Goal: Task Accomplishment & Management: Manage account settings

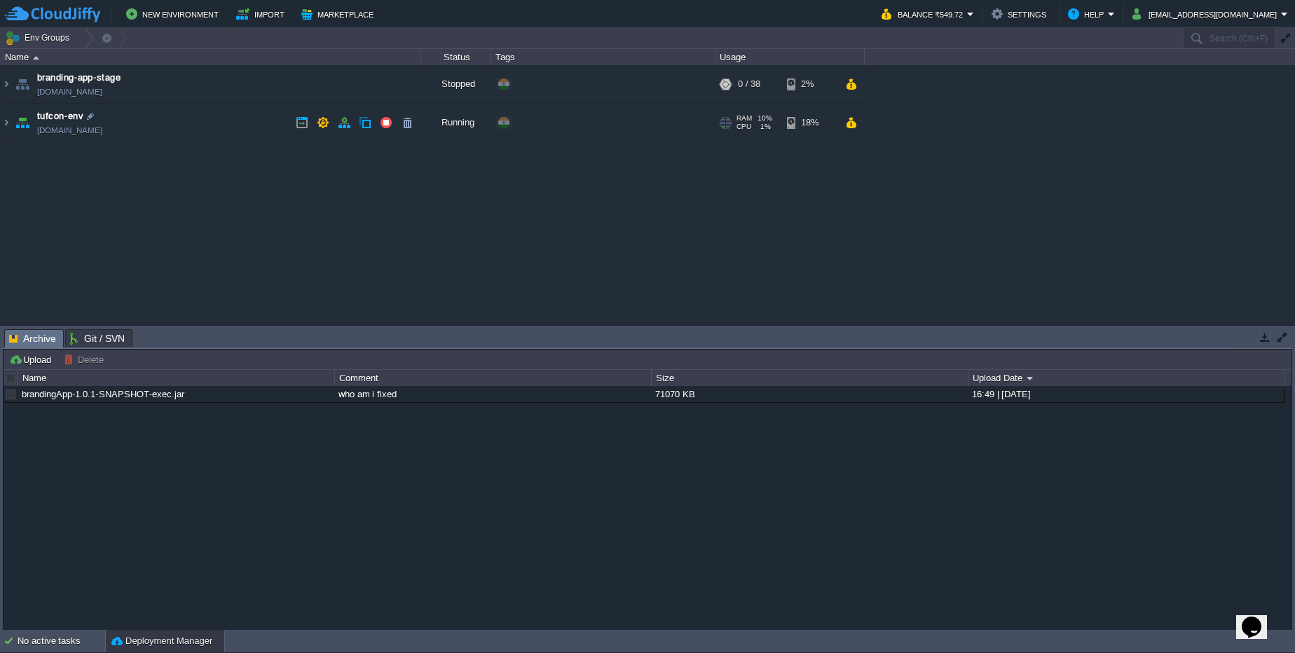
click at [14, 124] on img at bounding box center [23, 123] width 20 height 38
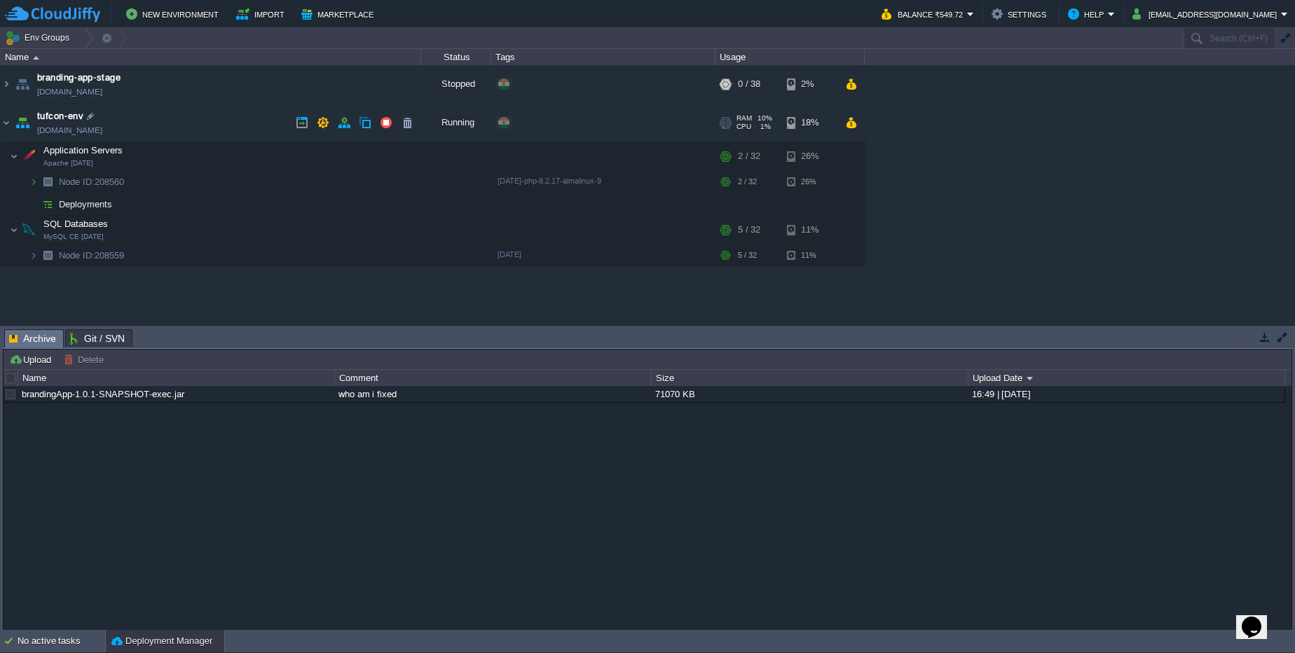
click at [81, 133] on link "[DOMAIN_NAME]" at bounding box center [69, 130] width 65 height 14
click at [102, 132] on link "[DOMAIN_NAME]" at bounding box center [69, 130] width 65 height 14
click at [36, 186] on img at bounding box center [33, 182] width 8 height 22
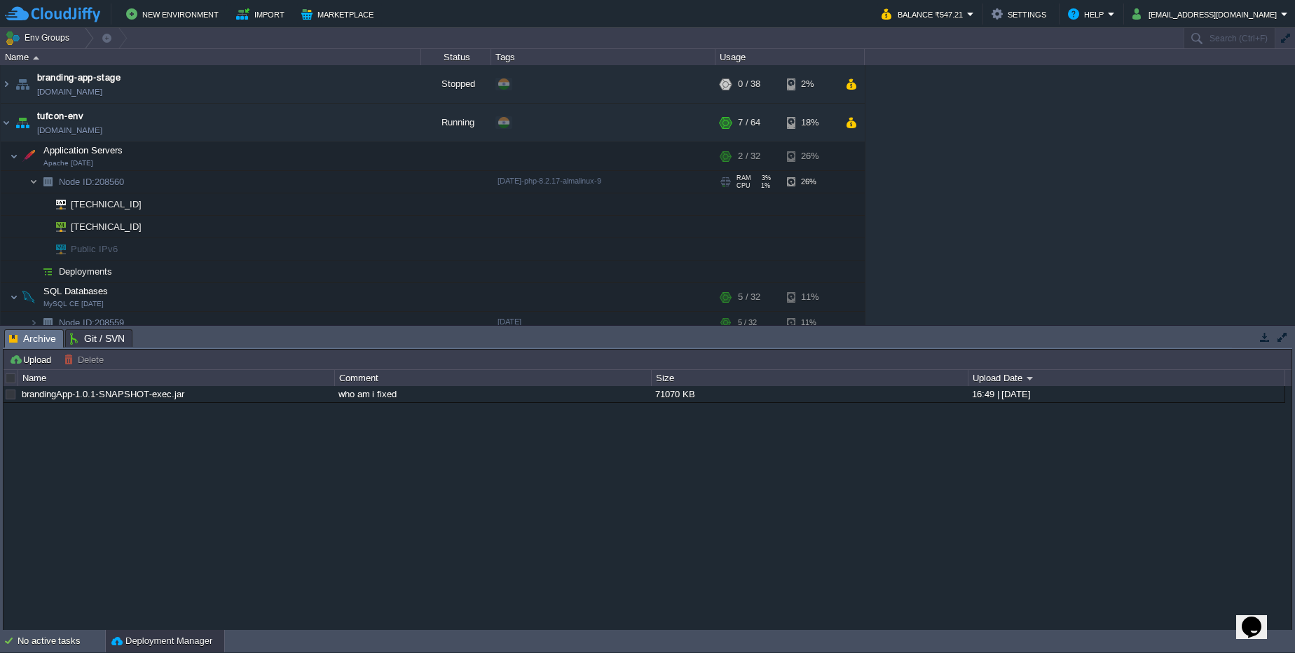
click at [36, 186] on img at bounding box center [33, 182] width 8 height 22
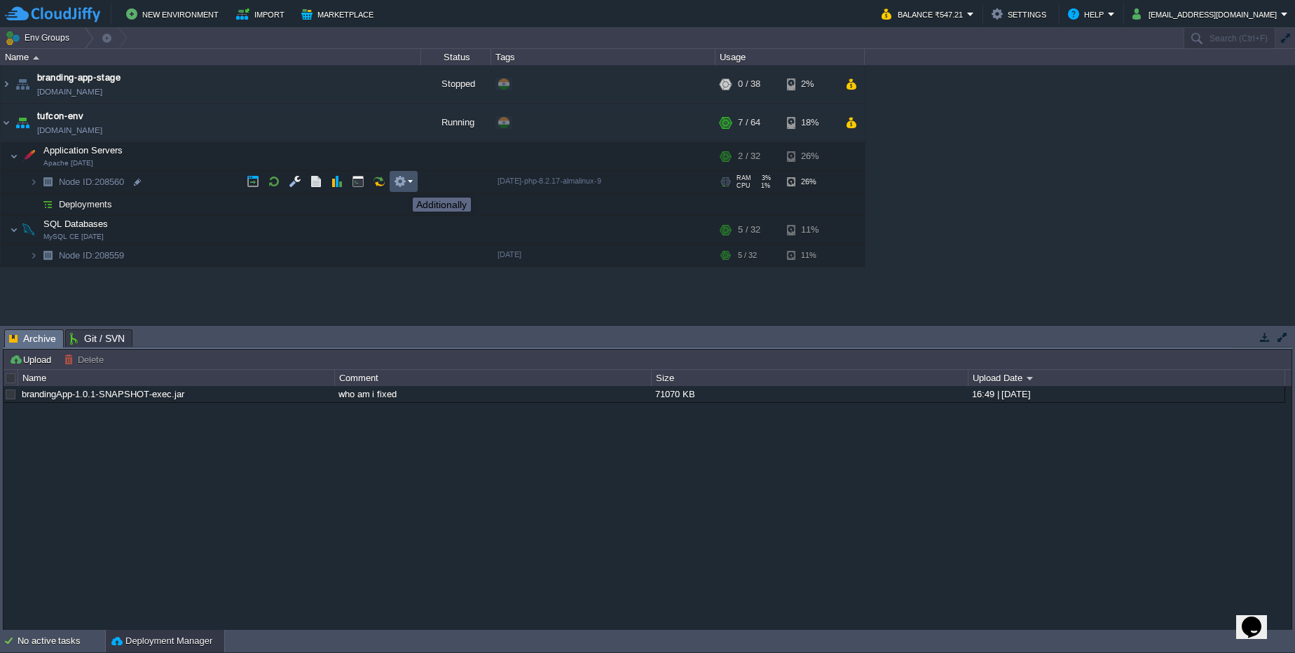
click at [402, 185] on button "button" at bounding box center [400, 181] width 13 height 13
click at [312, 236] on div "branding-app-stage [DOMAIN_NAME] Stopped + Add to Env Group RAM 0% CPU 0% 0 / 3…" at bounding box center [647, 195] width 1295 height 260
click at [29, 647] on div "No active tasks" at bounding box center [62, 641] width 88 height 22
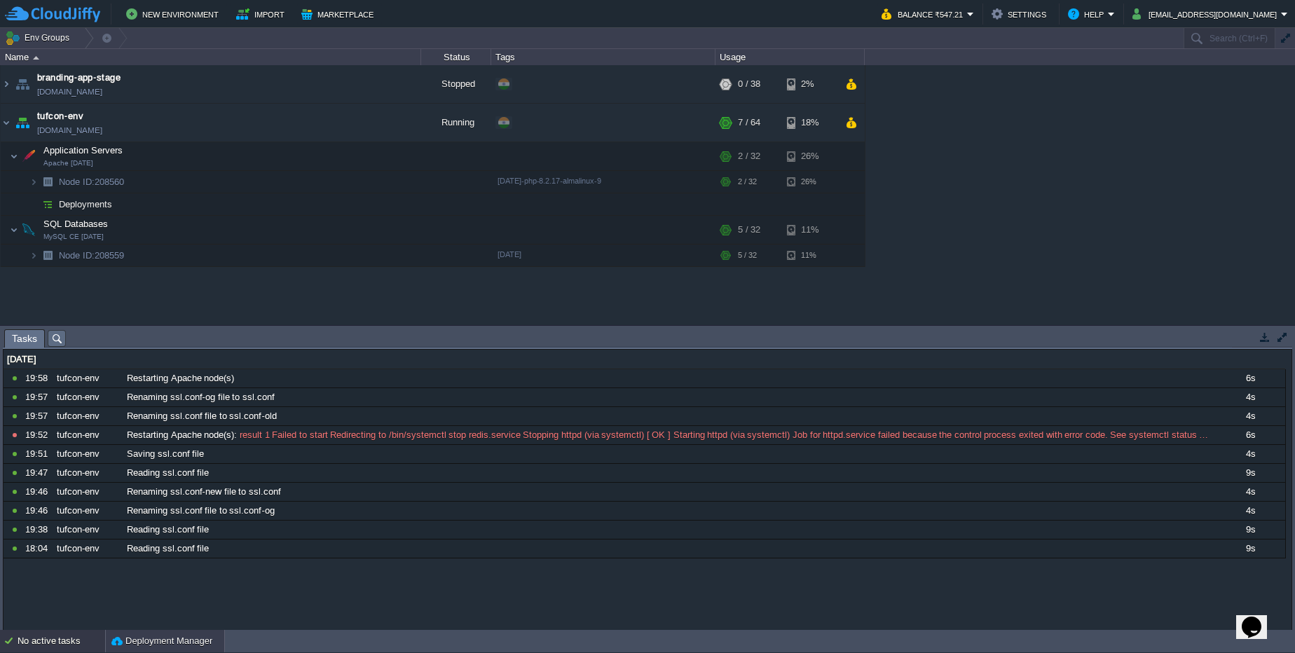
click at [137, 641] on button "Deployment Manager" at bounding box center [161, 641] width 101 height 14
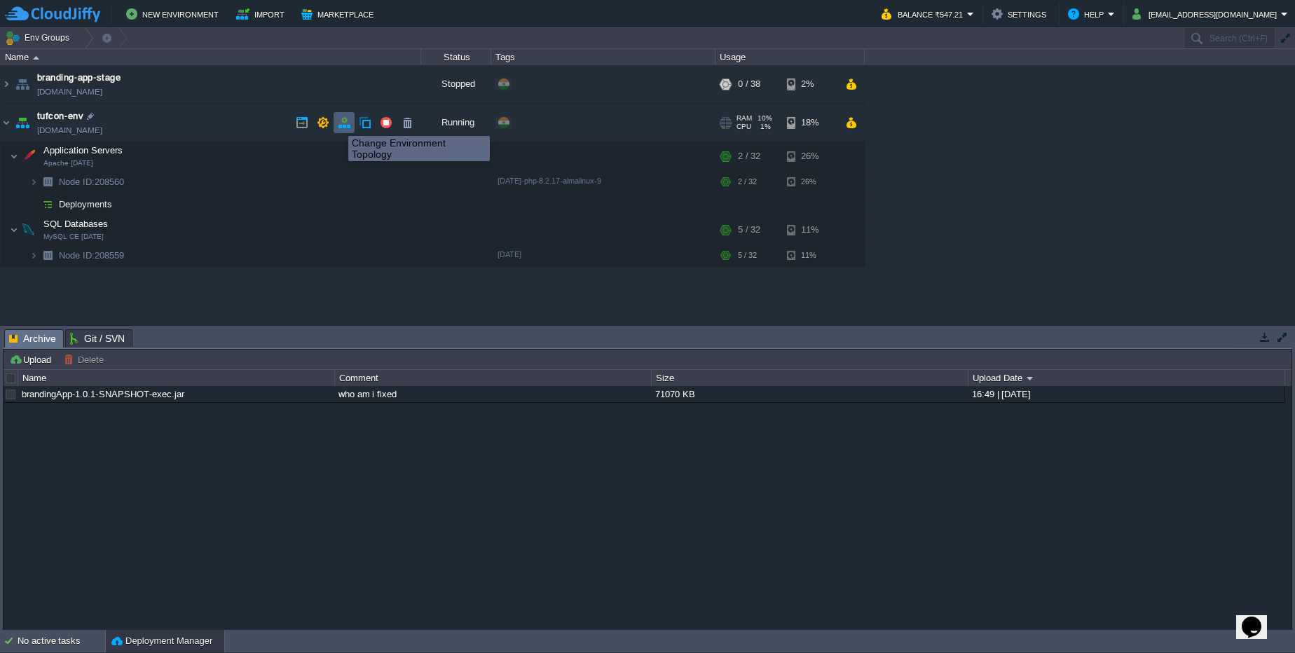
click at [339, 123] on button "button" at bounding box center [344, 122] width 13 height 13
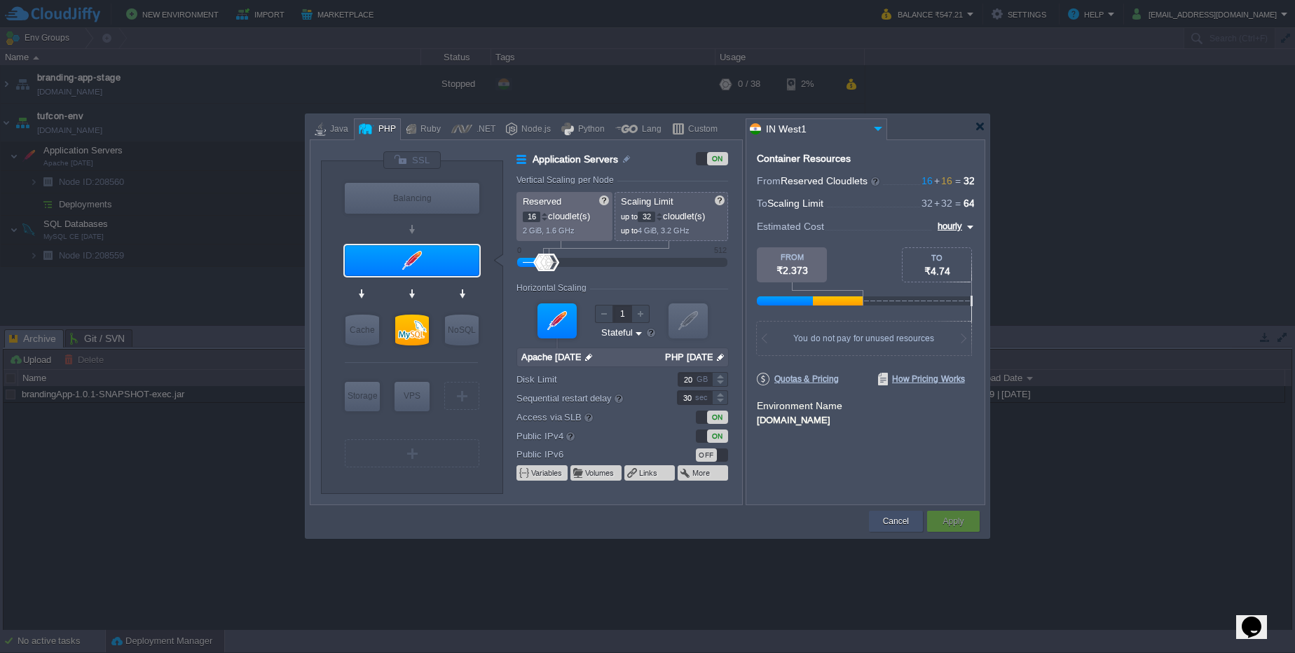
click at [896, 519] on button "Cancel" at bounding box center [896, 521] width 26 height 14
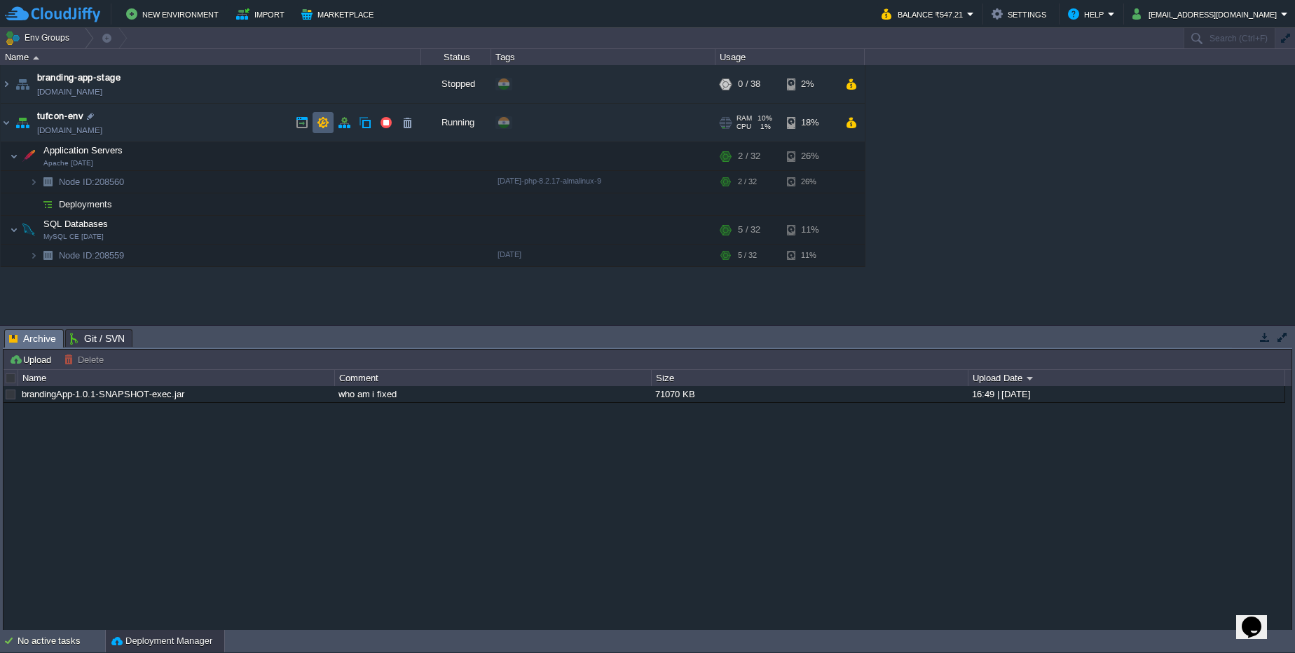
click at [316, 117] on td at bounding box center [323, 122] width 21 height 21
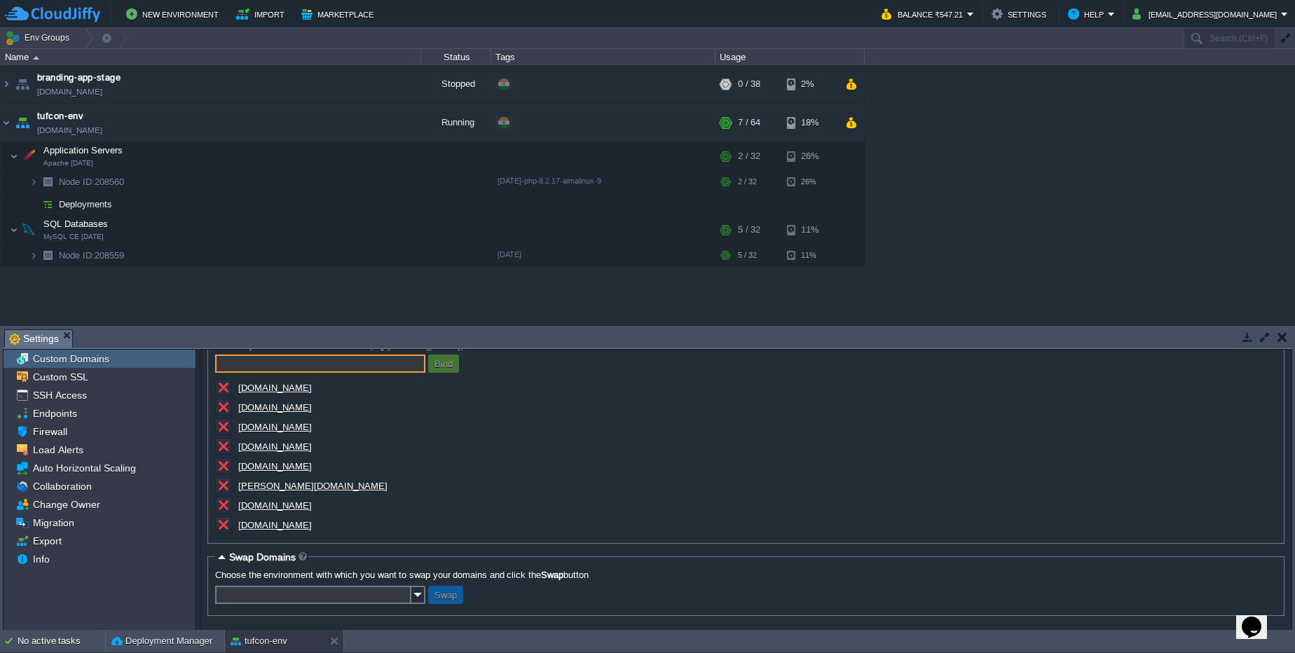
scroll to position [36, 0]
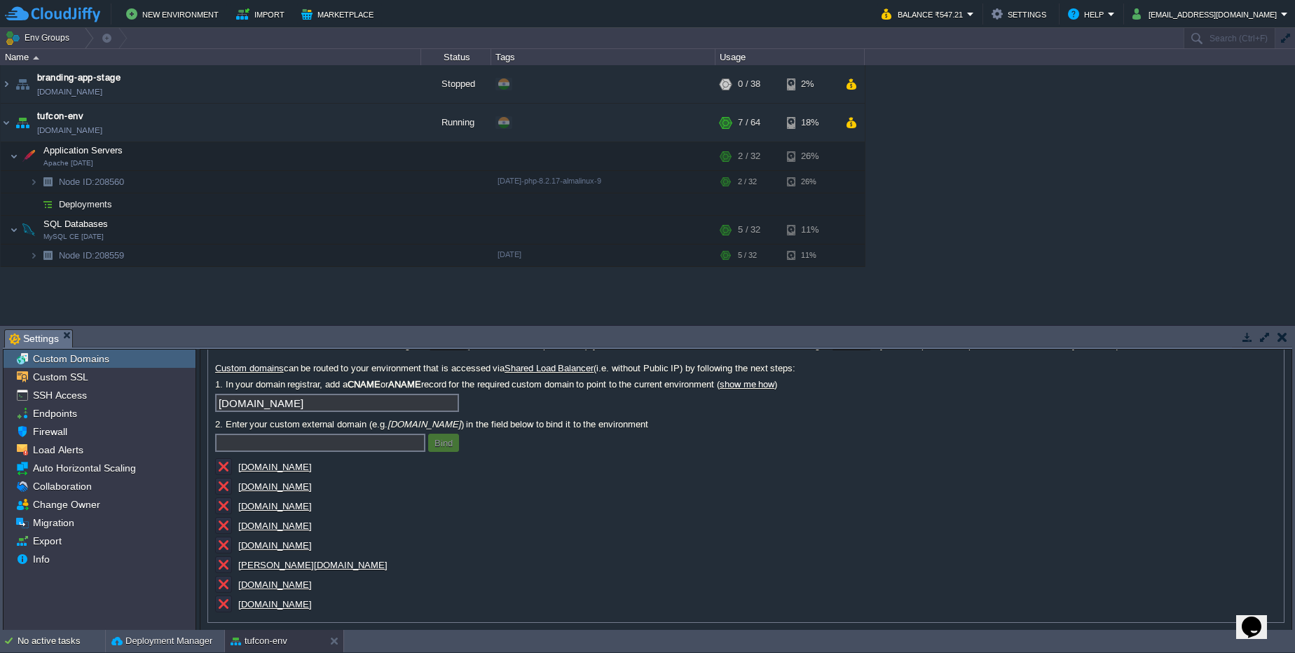
click at [268, 465] on u "[DOMAIN_NAME]" at bounding box center [275, 467] width 74 height 11
click at [137, 182] on div at bounding box center [137, 182] width 13 height 13
click at [274, 486] on u "[DOMAIN_NAME]" at bounding box center [275, 487] width 74 height 11
click at [147, 372] on div "Custom SSL" at bounding box center [100, 377] width 192 height 18
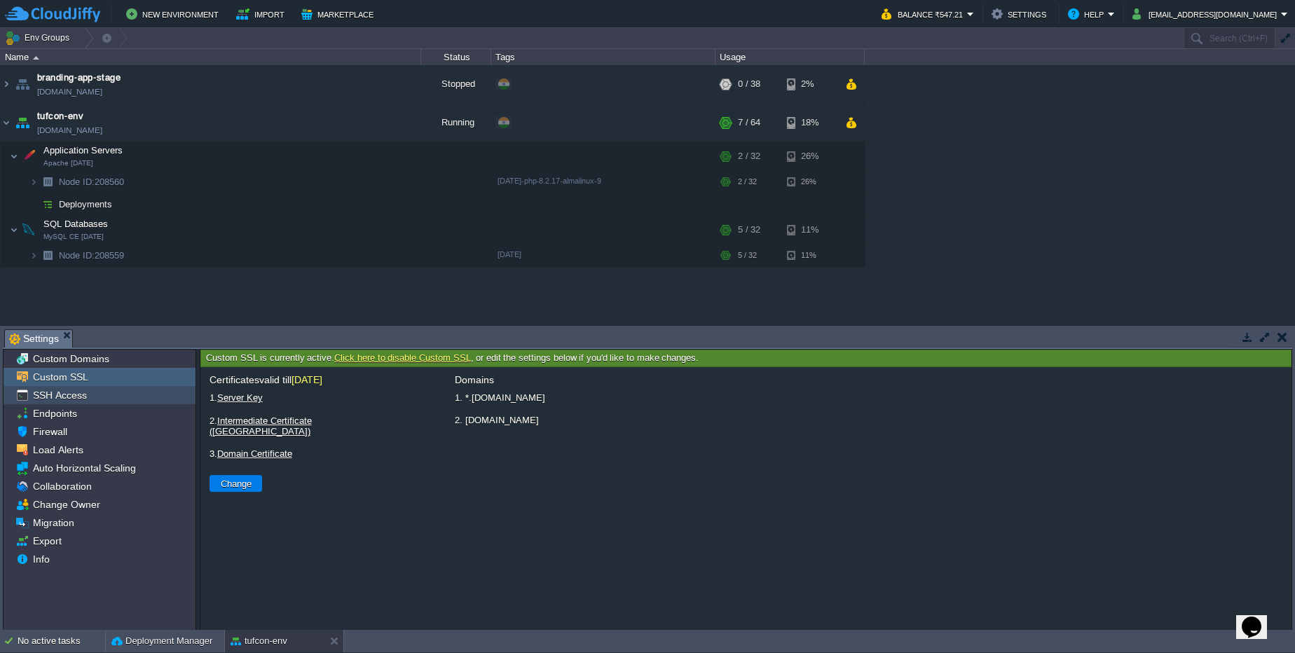
click at [131, 388] on div "SSH Access" at bounding box center [100, 395] width 192 height 18
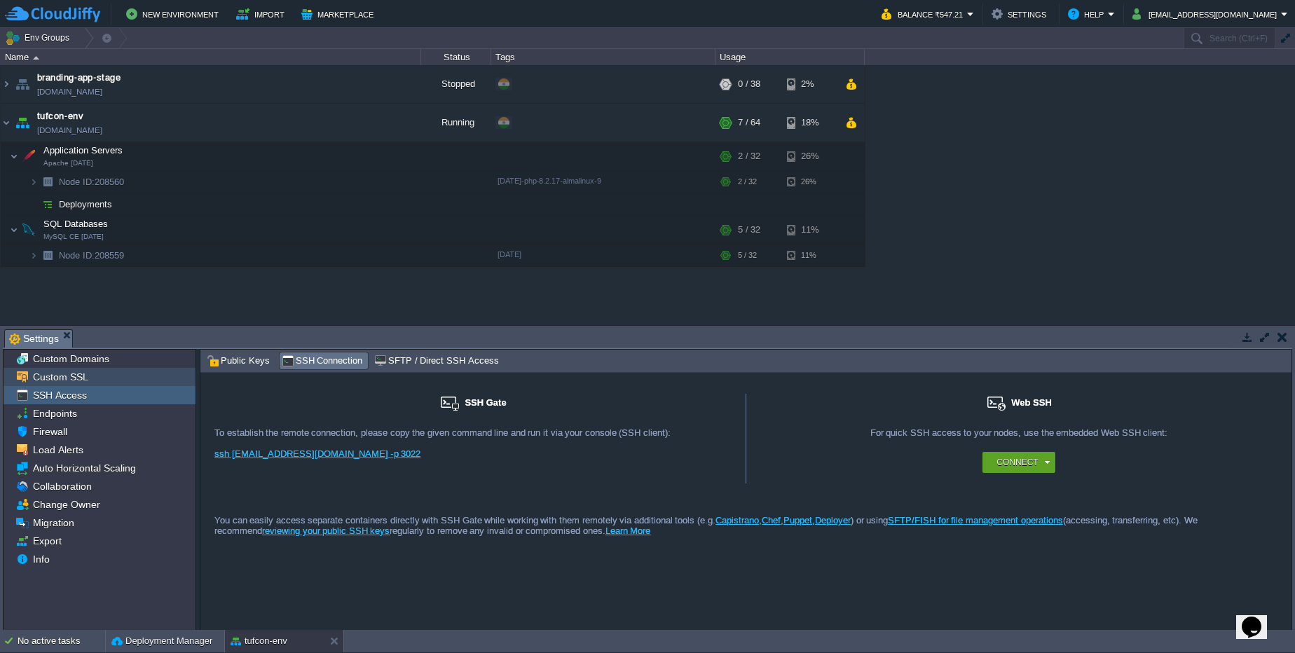
click at [86, 384] on div "Custom SSL" at bounding box center [100, 377] width 192 height 18
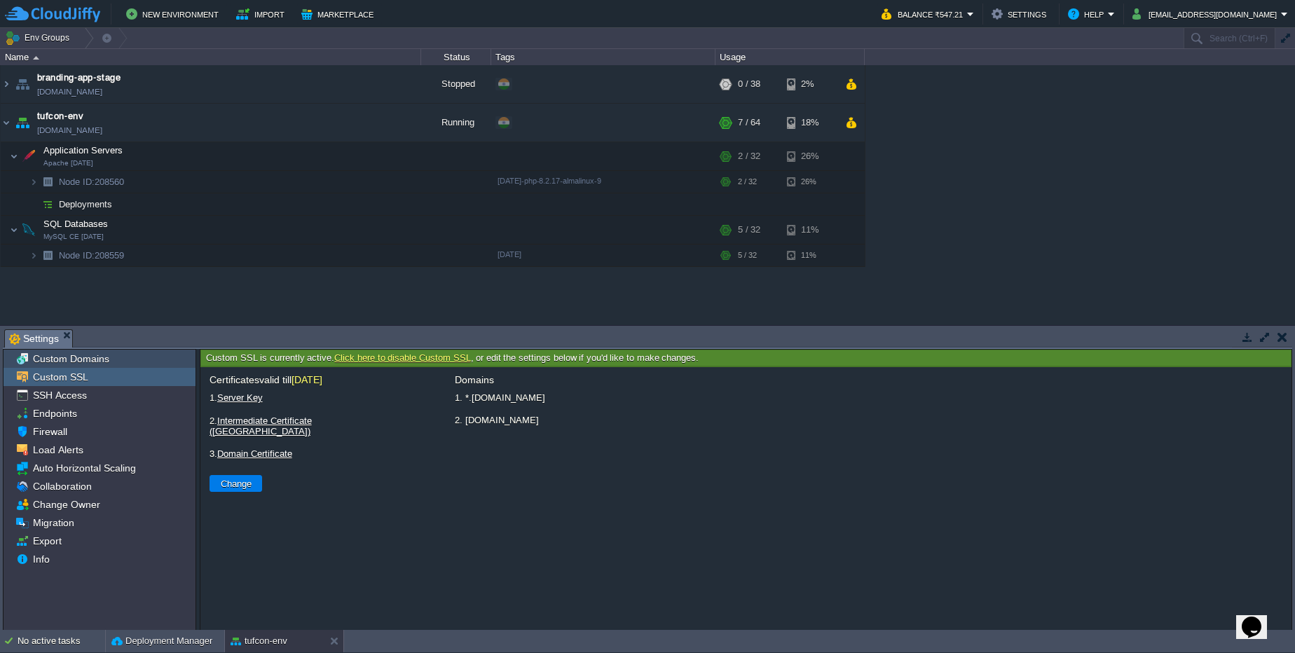
click at [119, 364] on div "Custom Domains" at bounding box center [100, 359] width 192 height 18
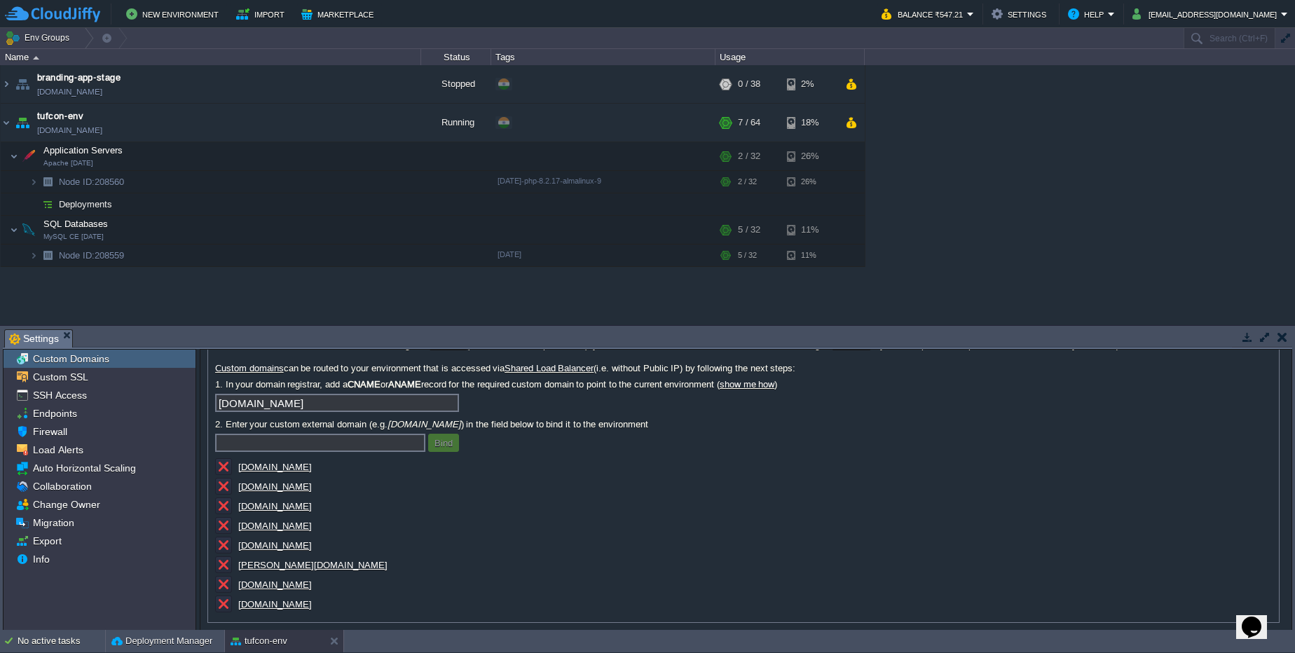
click at [312, 544] on u "[DOMAIN_NAME]" at bounding box center [275, 545] width 74 height 11
click at [145, 385] on div "Custom SSL" at bounding box center [100, 377] width 192 height 18
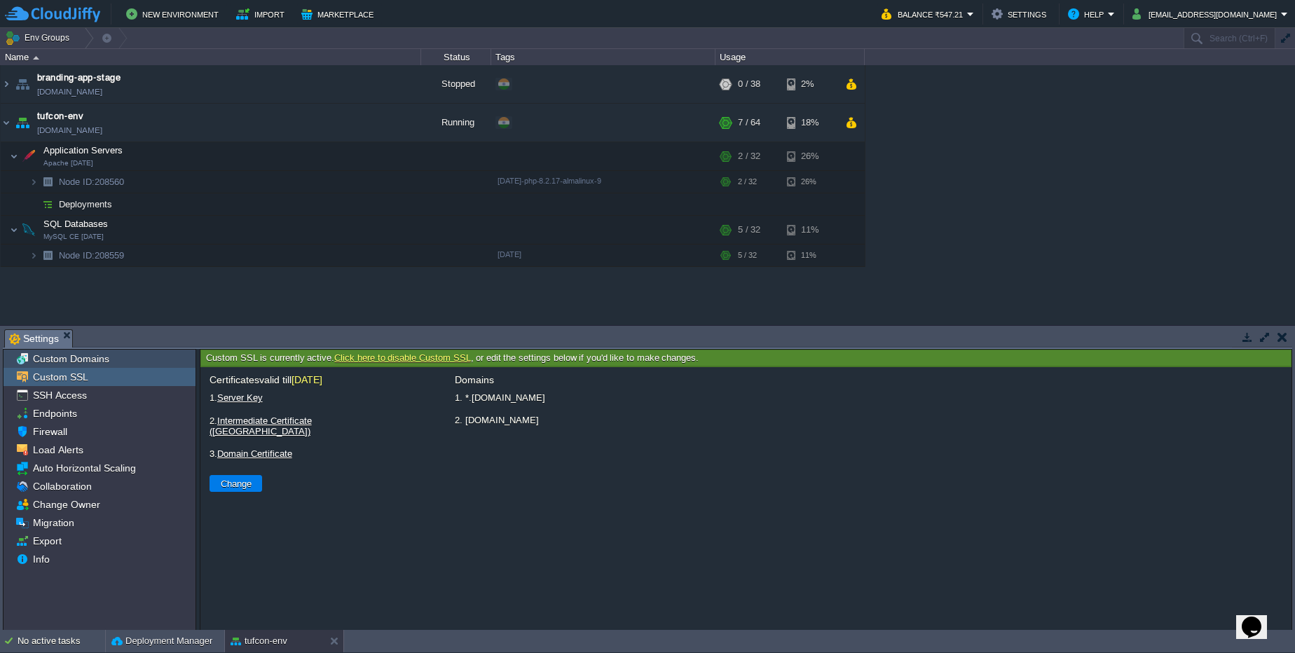
click at [135, 363] on div "Custom Domains" at bounding box center [100, 359] width 192 height 18
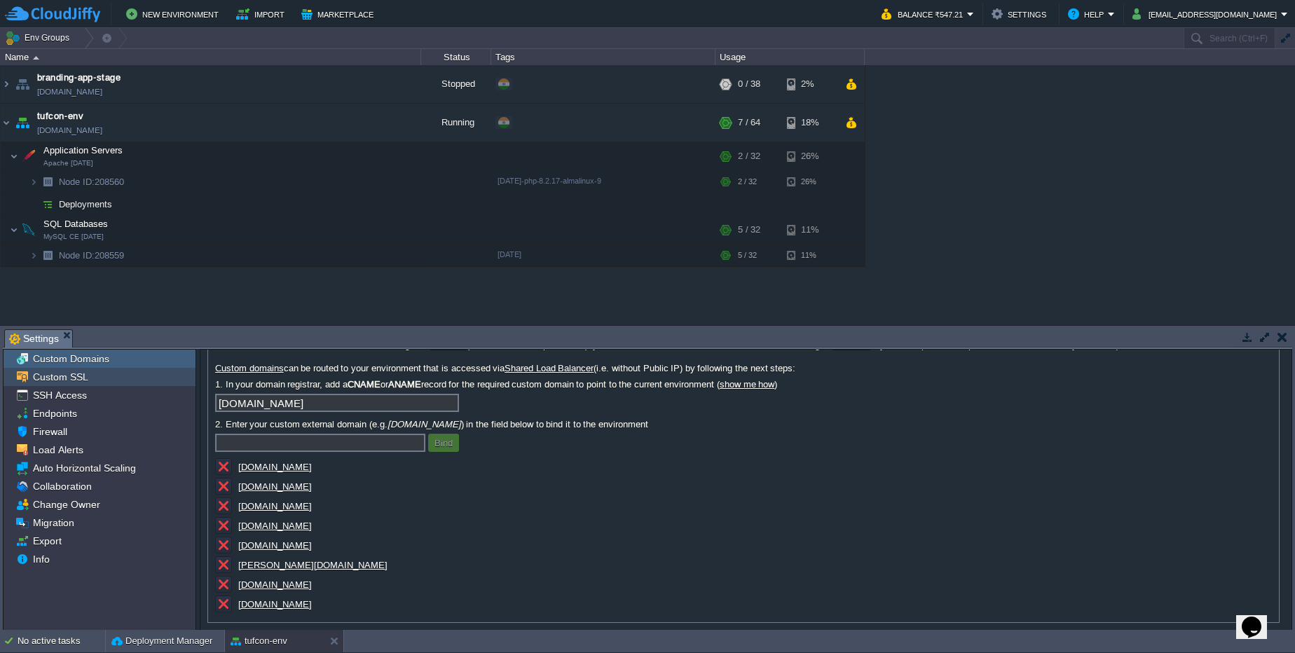
click at [137, 371] on div "Custom SSL" at bounding box center [100, 377] width 192 height 18
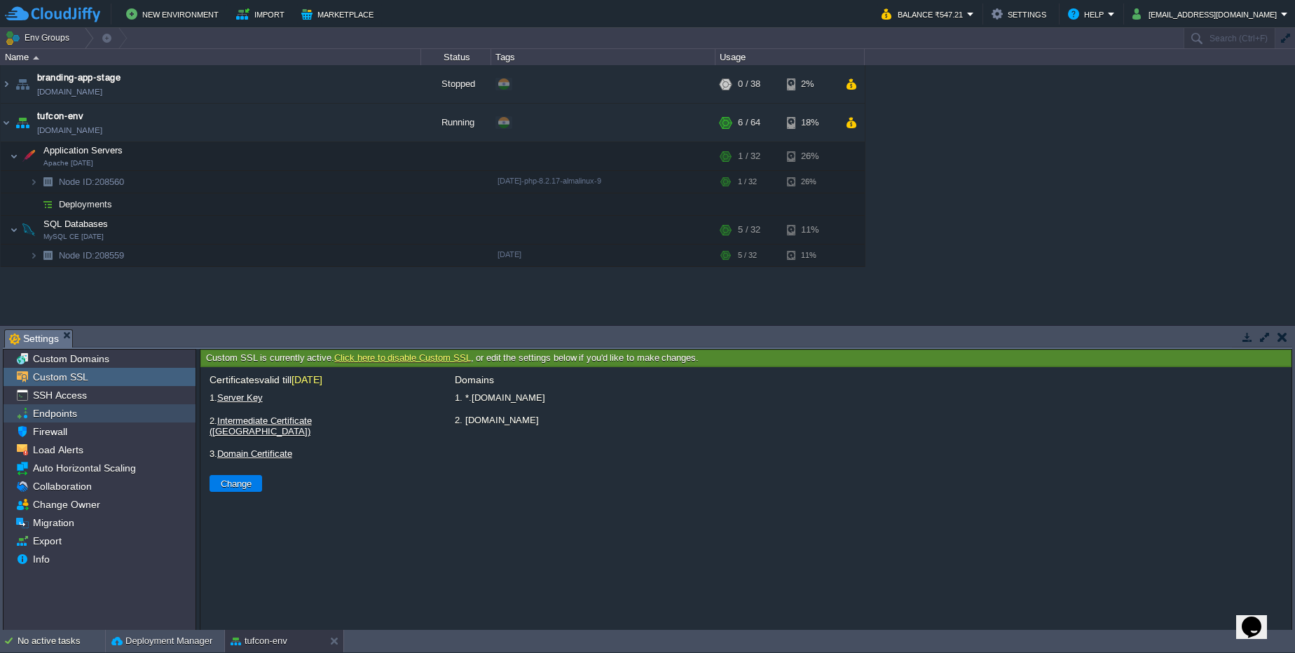
click at [112, 416] on div "Endpoints" at bounding box center [100, 413] width 192 height 18
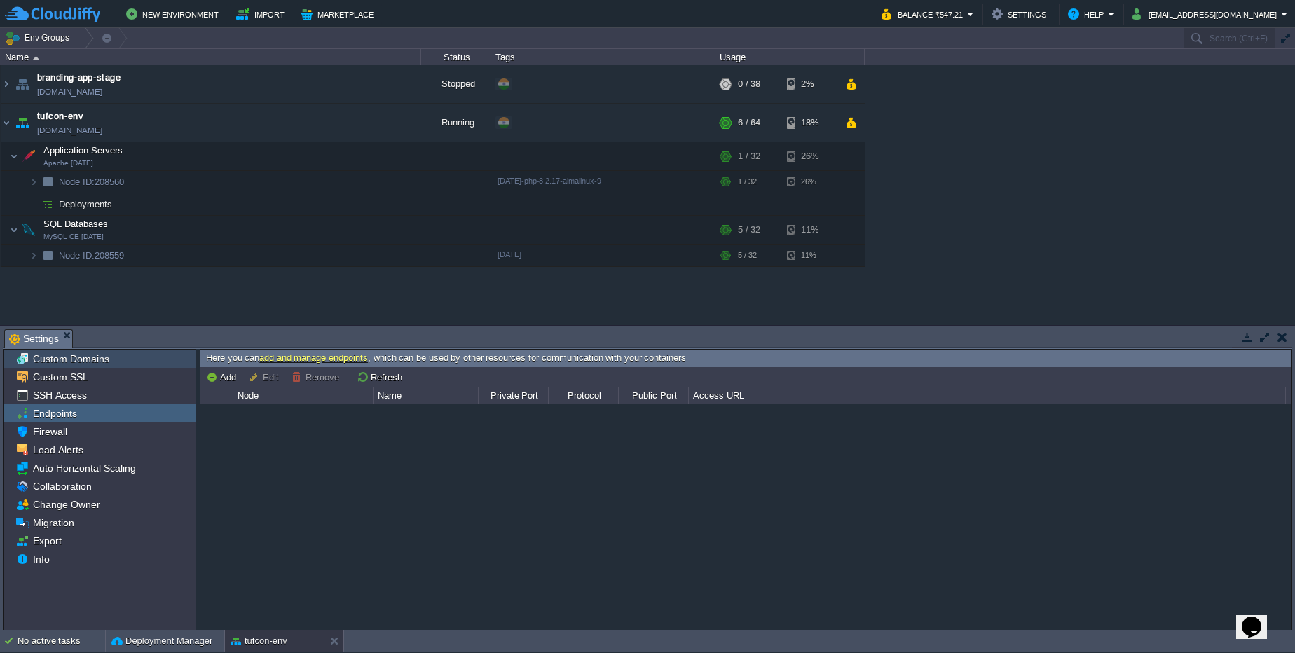
drag, startPoint x: 117, startPoint y: 366, endPoint x: 151, endPoint y: 388, distance: 40.6
click at [118, 366] on div "Custom Domains" at bounding box center [100, 359] width 192 height 18
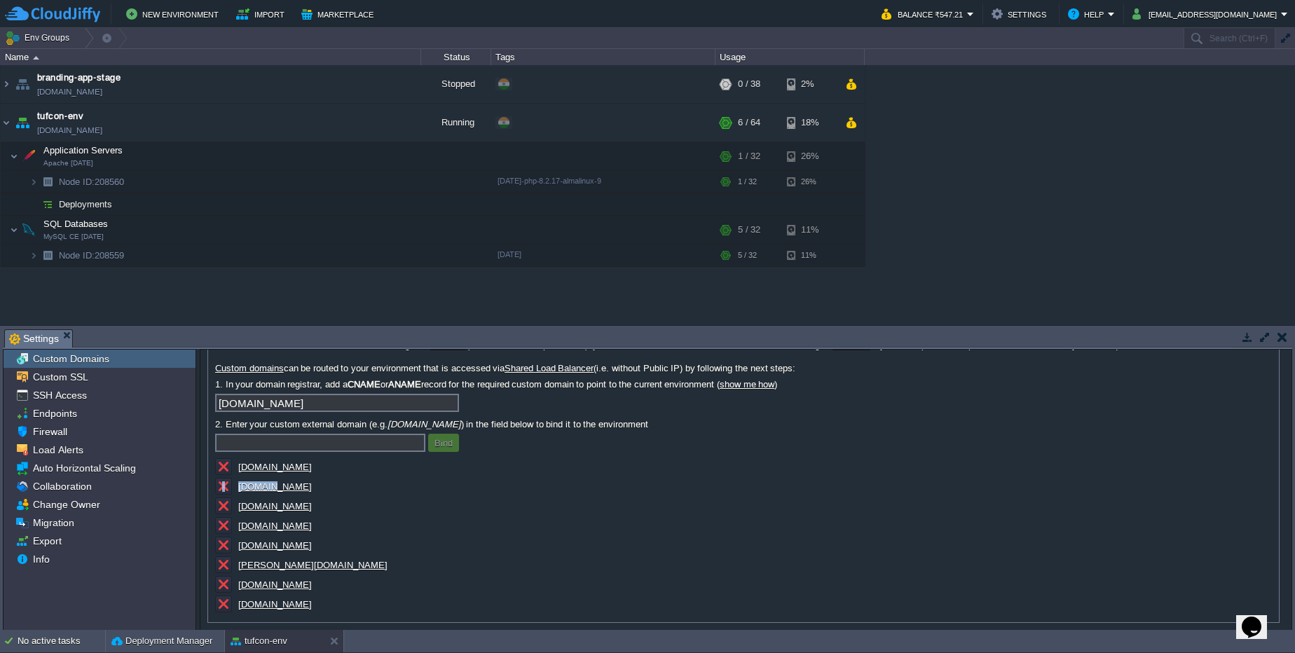
drag, startPoint x: 304, startPoint y: 493, endPoint x: 278, endPoint y: 487, distance: 26.7
click at [275, 487] on div "[DOMAIN_NAME]" at bounding box center [355, 488] width 280 height 20
click at [274, 489] on u "[DOMAIN_NAME]" at bounding box center [275, 487] width 74 height 11
click at [296, 469] on u "[DOMAIN_NAME]" at bounding box center [275, 467] width 74 height 11
click at [29, 182] on img at bounding box center [20, 177] width 20 height 13
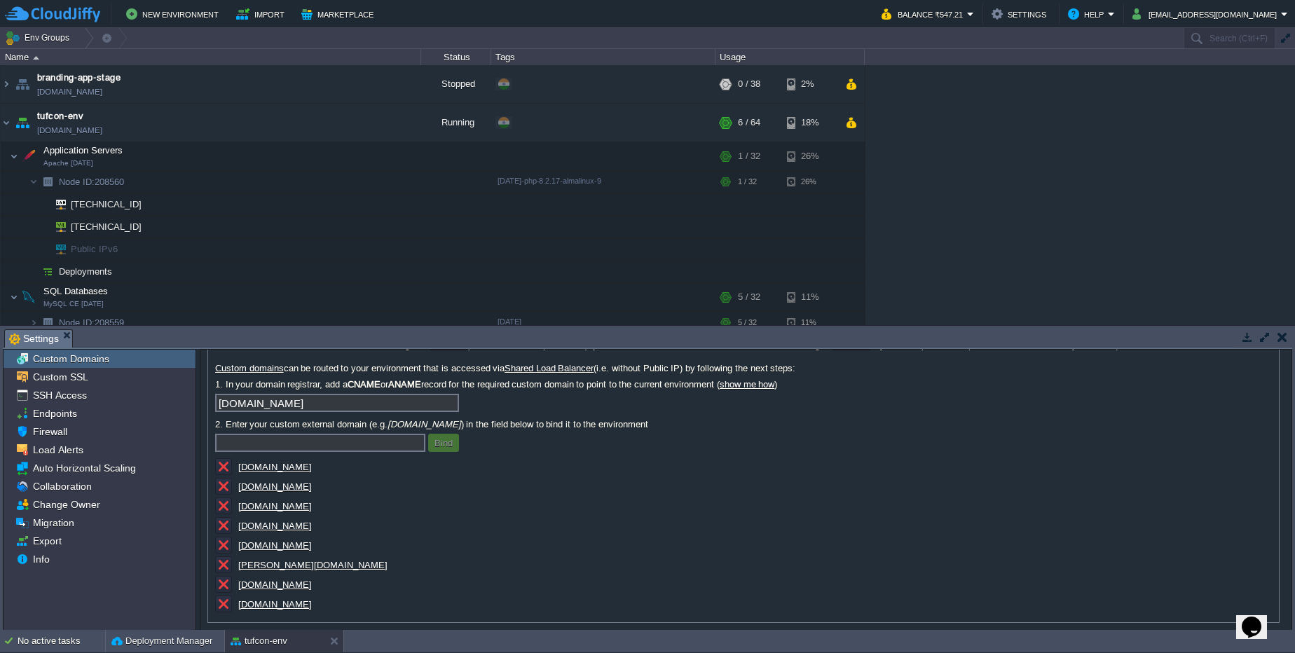
click at [567, 498] on div "Note: For environments that are accessed through the Public IP (recommended for…" at bounding box center [743, 477] width 1057 height 275
click at [308, 525] on u "[DOMAIN_NAME]" at bounding box center [275, 526] width 74 height 11
click at [315, 130] on td at bounding box center [323, 122] width 21 height 21
click at [112, 379] on div "Custom SSL" at bounding box center [100, 377] width 192 height 18
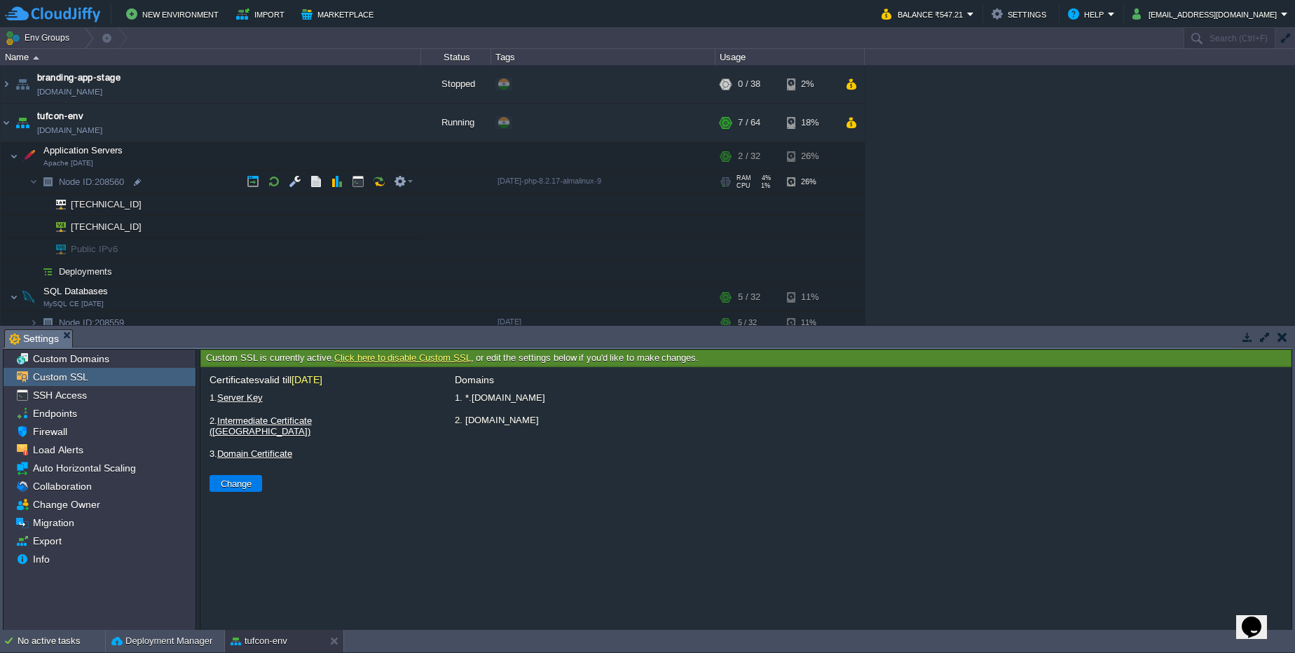
scroll to position [9, 0]
